Goal: Transaction & Acquisition: Purchase product/service

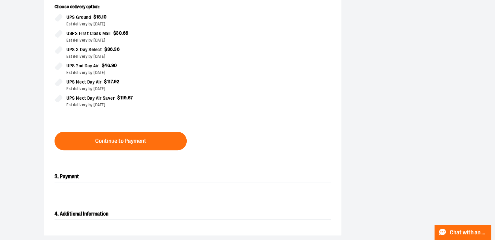
scroll to position [188, 0]
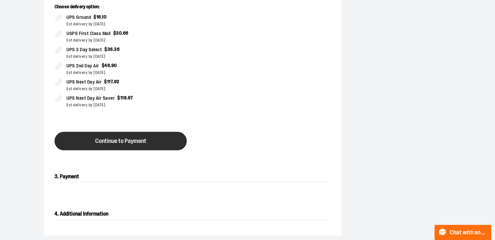
click at [127, 142] on span "Continue to Payment" at bounding box center [120, 141] width 51 height 6
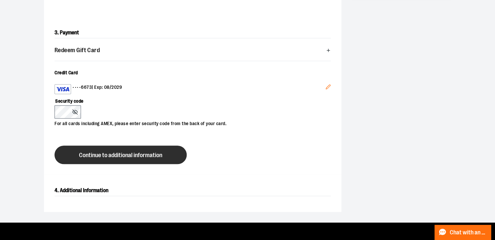
click at [140, 152] on span "Continue to additional information" at bounding box center [120, 155] width 83 height 6
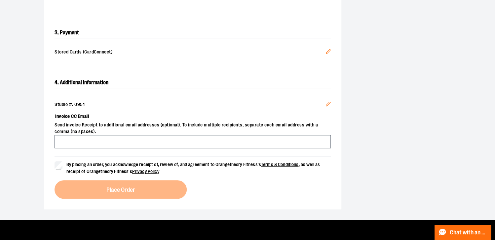
click at [128, 100] on div "Studio #: 0951 Edit Invoice CC Email Send invoice Receipt to additional email a…" at bounding box center [192, 124] width 276 height 63
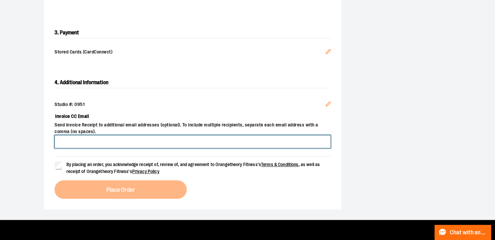
click at [92, 141] on input "Invoice CC Email" at bounding box center [192, 141] width 276 height 13
type input "**********"
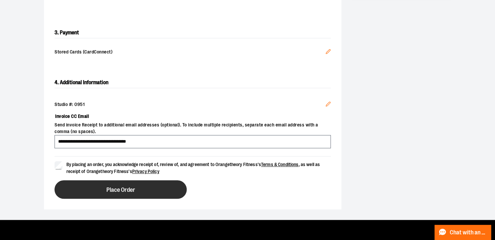
click at [181, 185] on button "Place Order" at bounding box center [120, 189] width 132 height 18
